Goal: Transaction & Acquisition: Purchase product/service

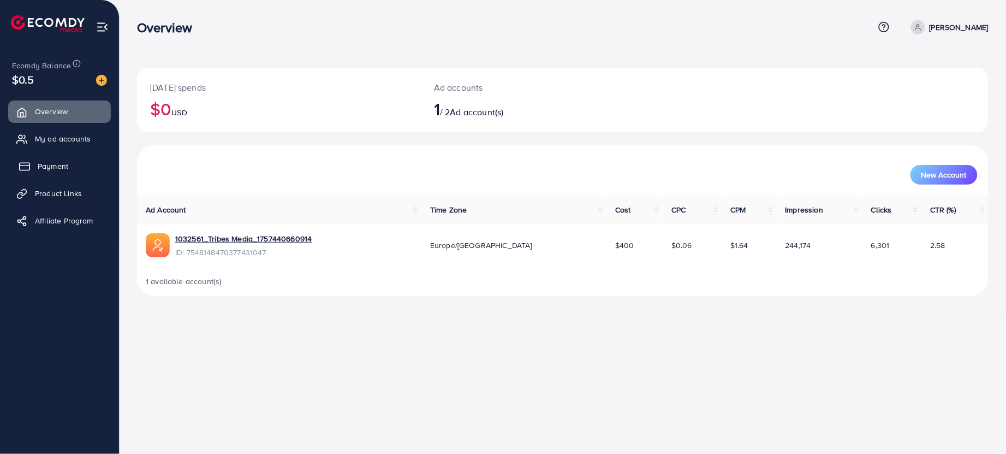
click at [53, 167] on span "Payment" at bounding box center [53, 166] width 31 height 11
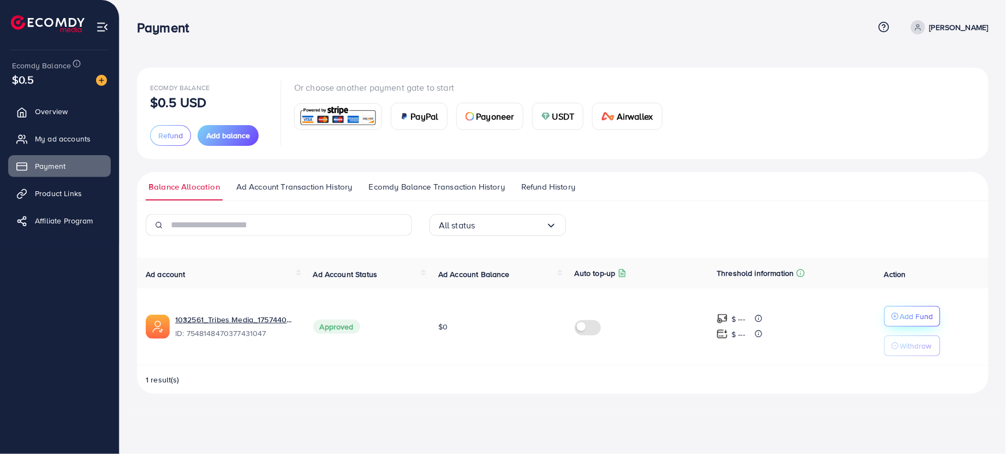
click at [916, 318] on p "Add Fund" at bounding box center [916, 316] width 33 height 13
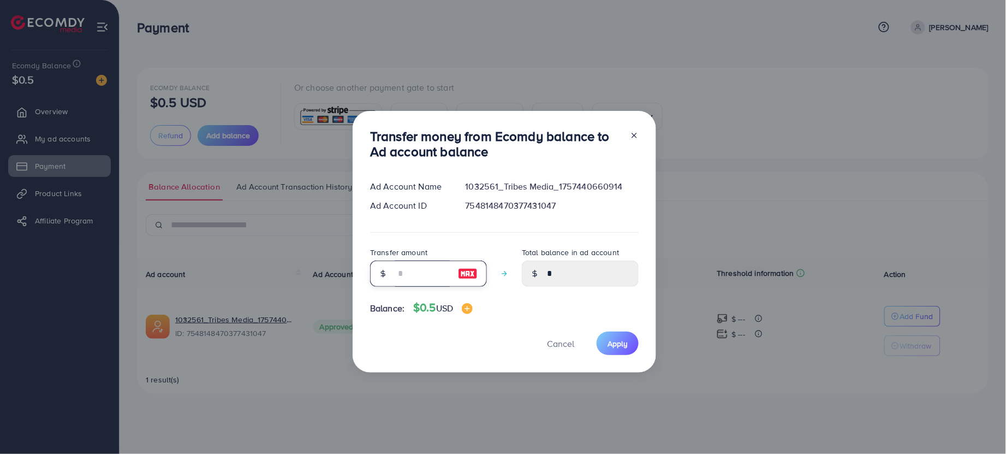
click at [411, 274] on input "number" at bounding box center [422, 273] width 55 height 26
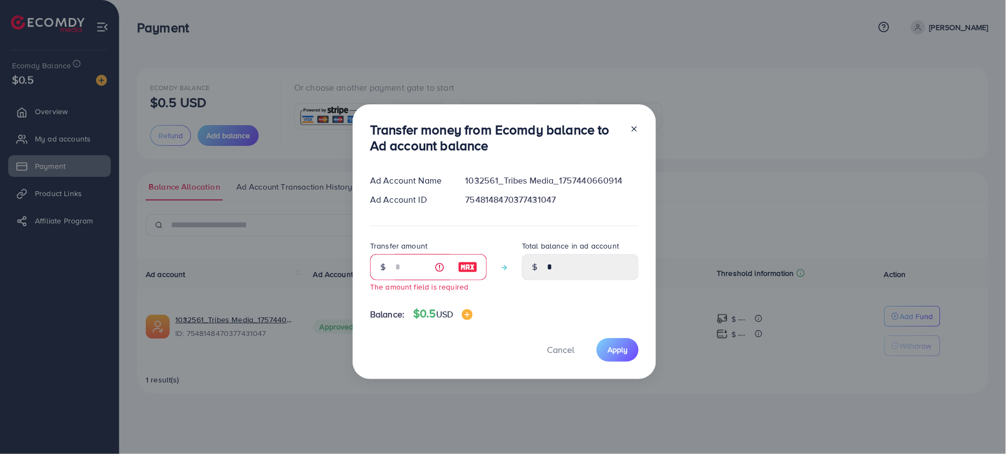
click at [459, 270] on img at bounding box center [468, 266] width 20 height 13
type input "*"
type input "****"
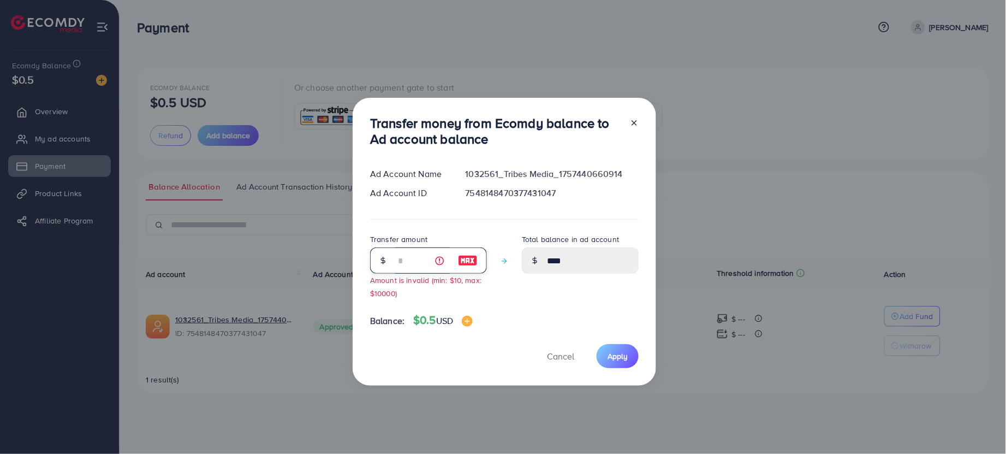
click at [404, 263] on input "*" at bounding box center [422, 260] width 55 height 26
type input "*"
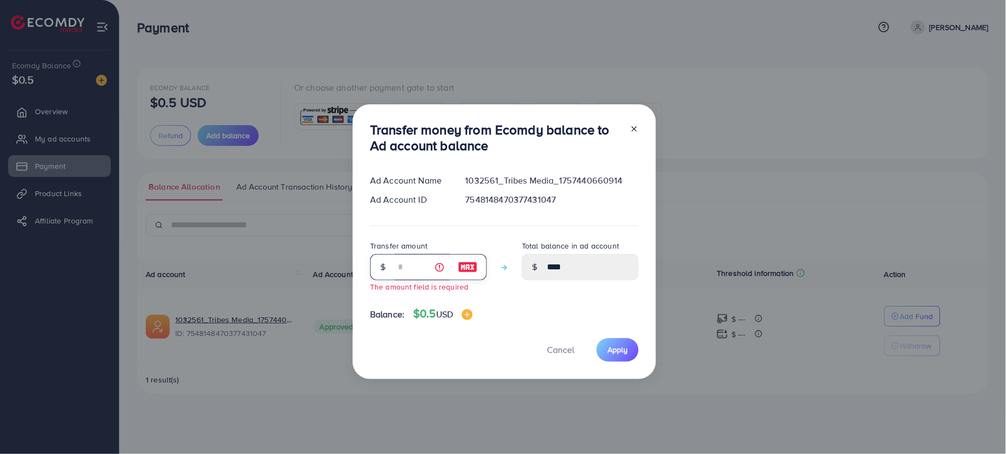
type input "*"
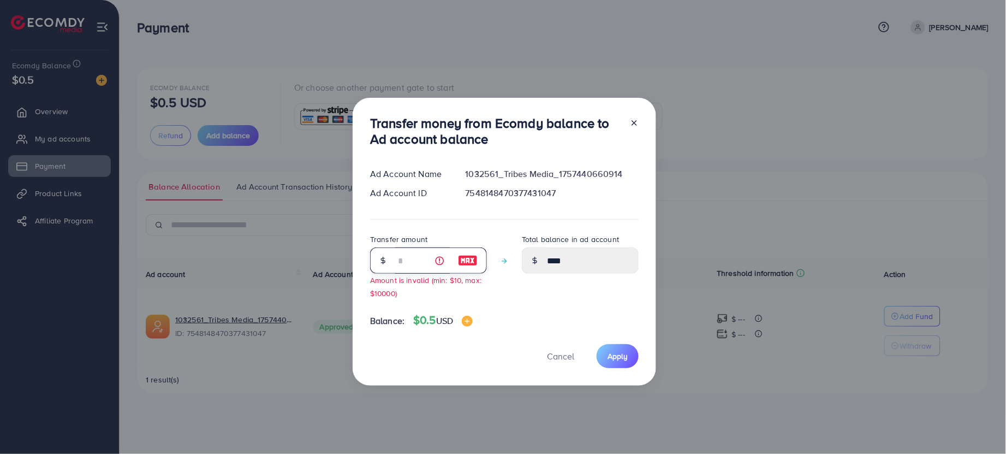
type input "*"
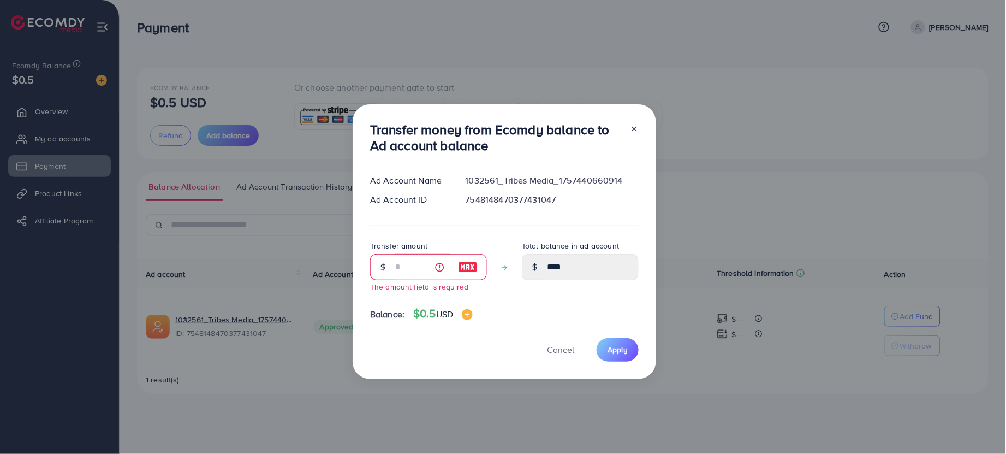
click at [419, 202] on div "Ad Account ID" at bounding box center [409, 199] width 96 height 13
click at [509, 198] on div "7548148470377431047" at bounding box center [552, 199] width 191 height 13
click at [401, 269] on input "number" at bounding box center [422, 267] width 55 height 26
click at [426, 316] on h4 "$0.5 USD" at bounding box center [443, 314] width 60 height 14
click at [408, 268] on input "number" at bounding box center [422, 267] width 55 height 26
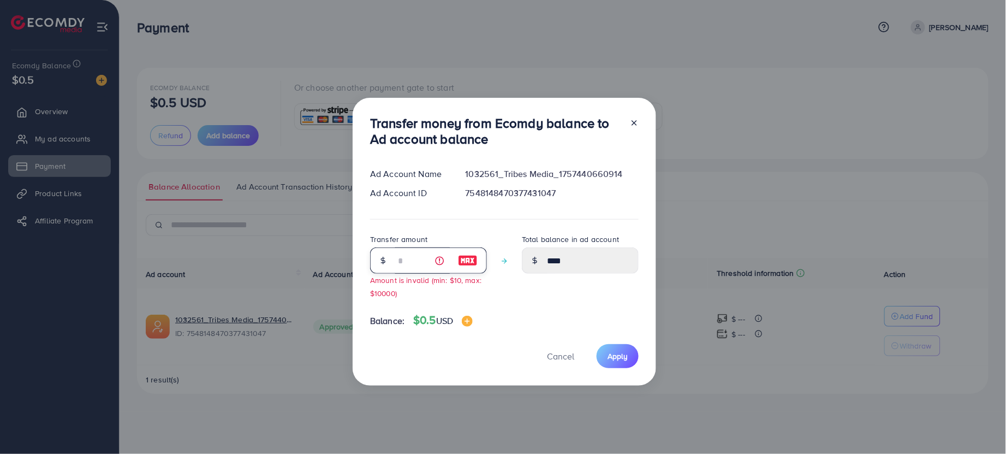
type input "*"
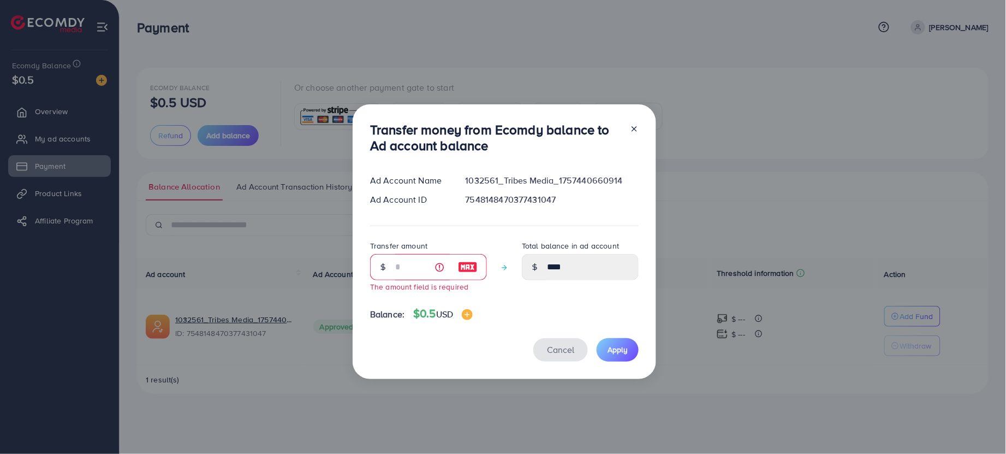
click at [555, 347] on span "Cancel" at bounding box center [560, 349] width 27 height 12
type input "*"
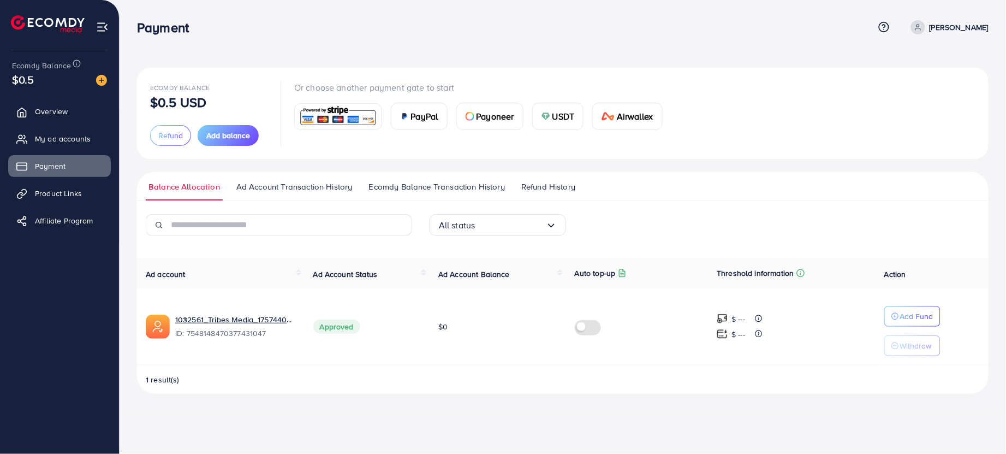
click at [441, 326] on span "$0" at bounding box center [442, 326] width 9 height 11
click at [334, 325] on span "Approved" at bounding box center [336, 326] width 47 height 14
click at [741, 334] on p "$ ---" at bounding box center [739, 334] width 14 height 13
click at [907, 319] on p "Add Fund" at bounding box center [916, 316] width 33 height 13
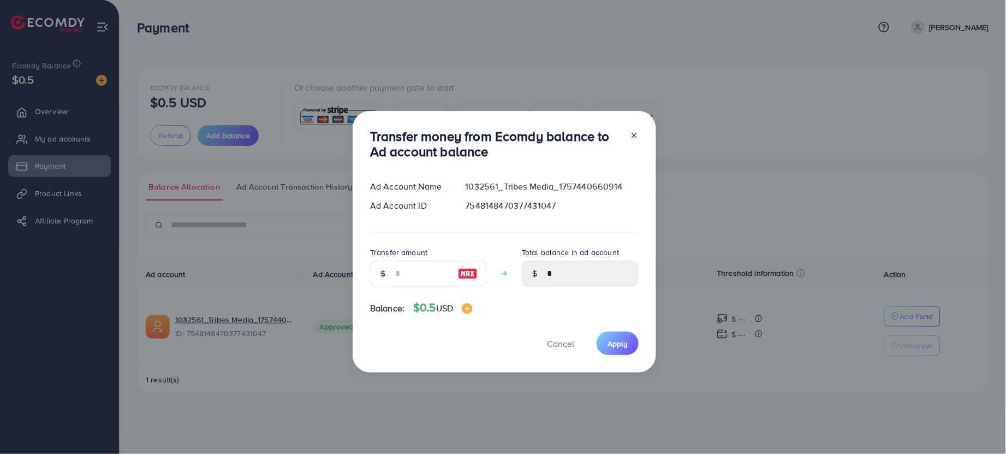
click at [631, 134] on icon at bounding box center [634, 135] width 9 height 9
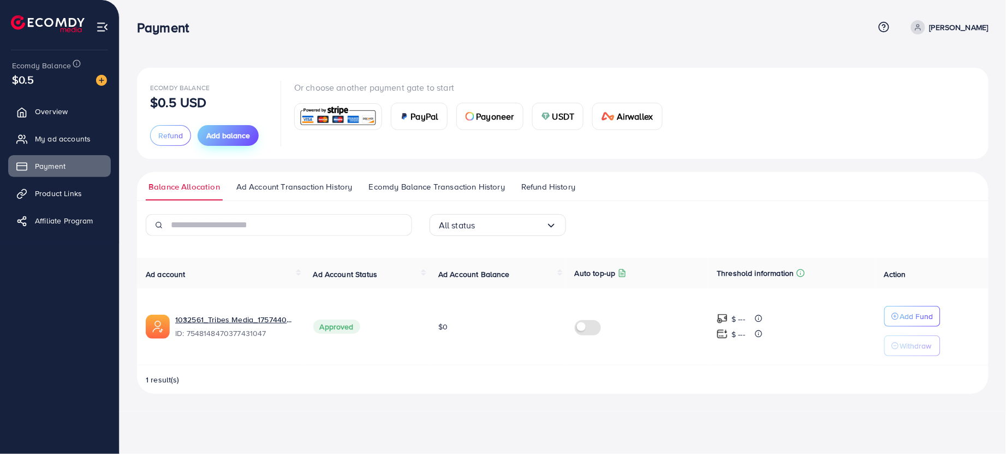
click at [213, 136] on span "Add balance" at bounding box center [228, 135] width 44 height 11
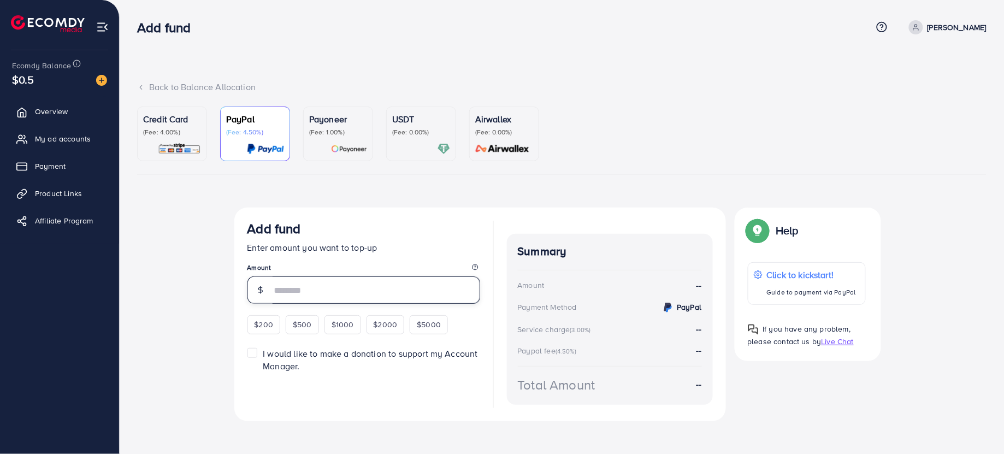
click at [307, 290] on input "number" at bounding box center [375, 289] width 207 height 27
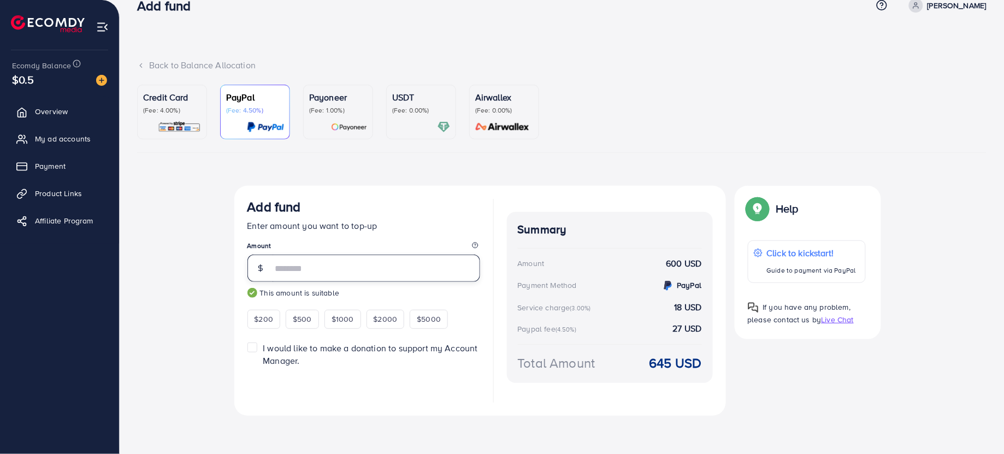
scroll to position [23, 0]
type input "***"
click at [165, 118] on div "Credit Card (Fee: 4.00%)" at bounding box center [172, 111] width 58 height 43
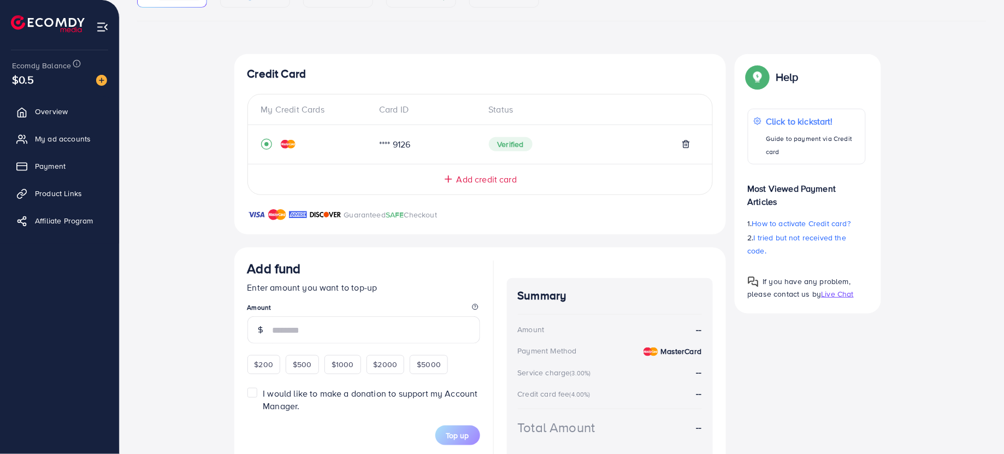
scroll to position [167, 0]
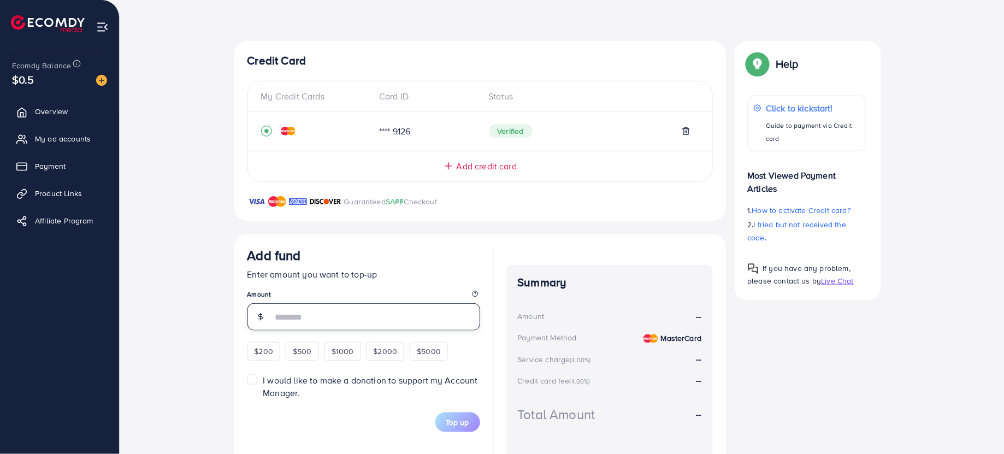
click at [304, 314] on input "number" at bounding box center [375, 316] width 207 height 27
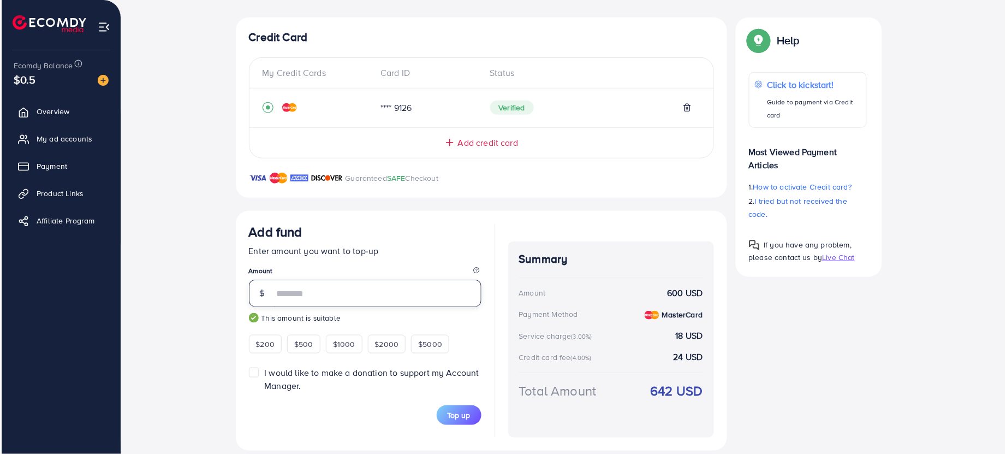
scroll to position [205, 0]
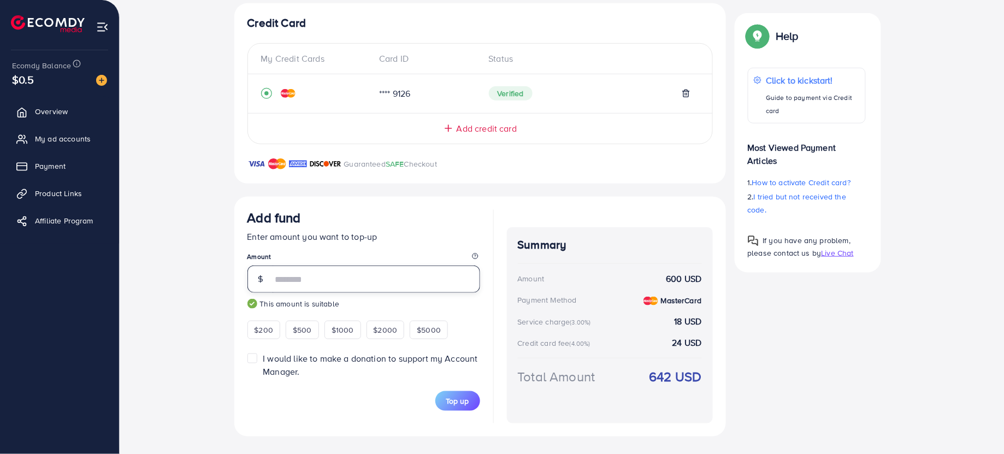
type input "***"
click at [457, 403] on span "Top up" at bounding box center [457, 400] width 23 height 11
